Goal: Book appointment/travel/reservation

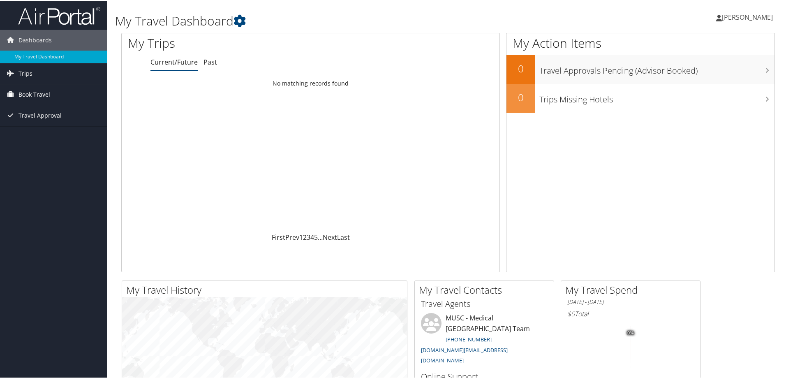
click at [38, 93] on span "Book Travel" at bounding box center [35, 93] width 32 height 21
click at [35, 131] on link "Book/Manage Online Trips" at bounding box center [53, 135] width 107 height 12
